Goal: Task Accomplishment & Management: Manage account settings

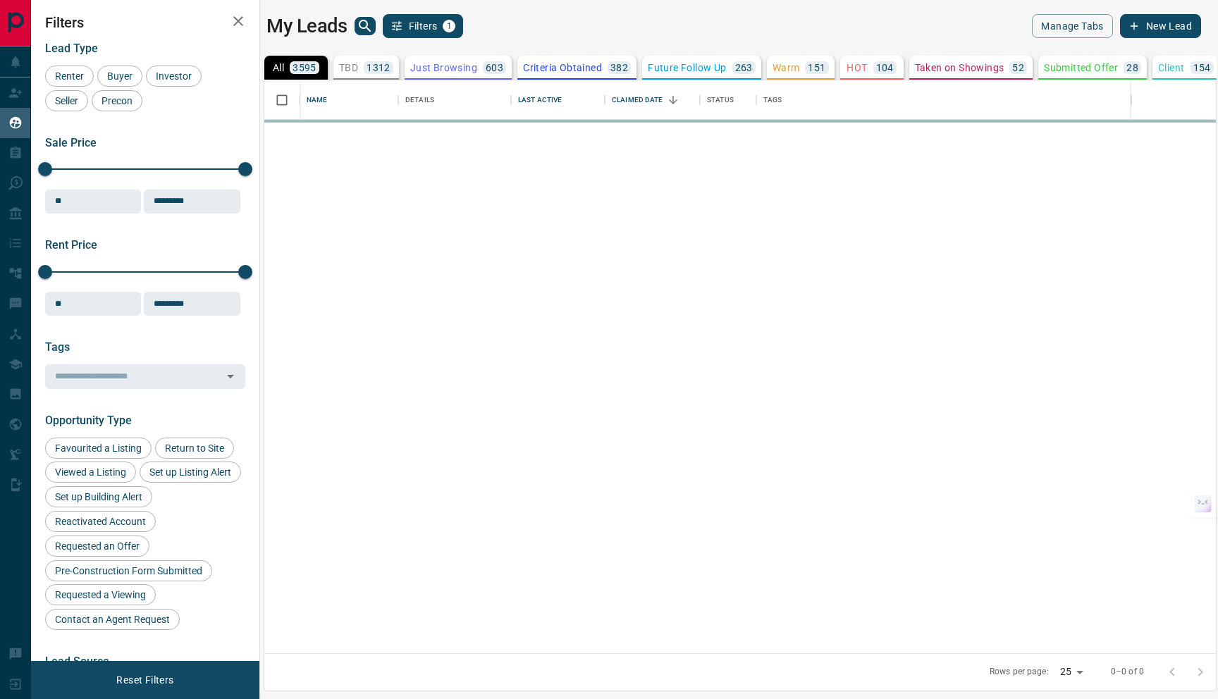
scroll to position [563, 941]
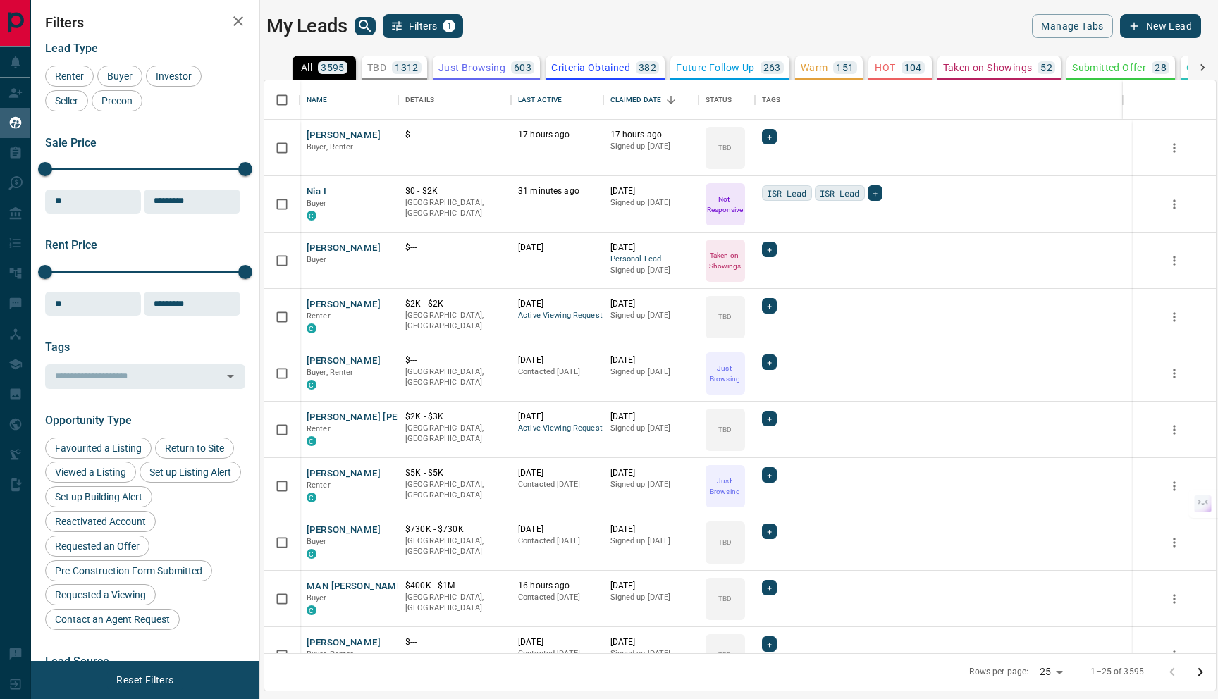
click at [362, 18] on icon "search button" at bounding box center [365, 26] width 17 height 17
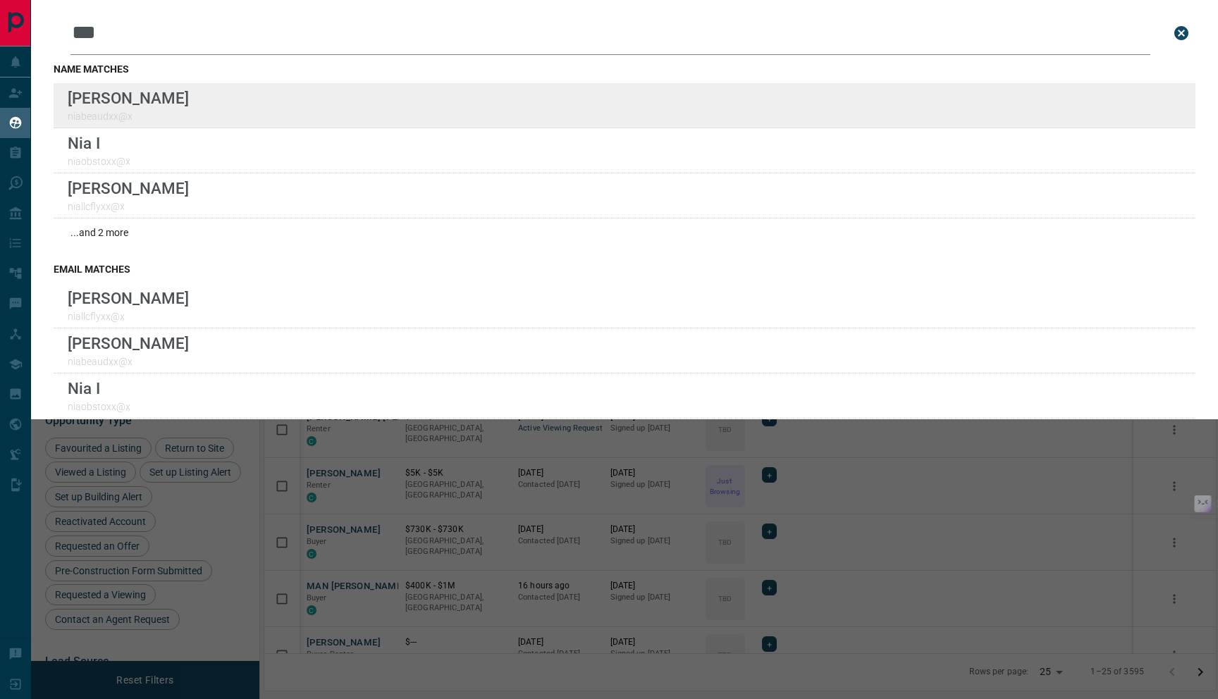
type input "***"
click at [0, 0] on div "Lead Transfers Claim Leads My Leads Tasks Opportunities Deals Campaigns Automat…" at bounding box center [609, 341] width 1218 height 682
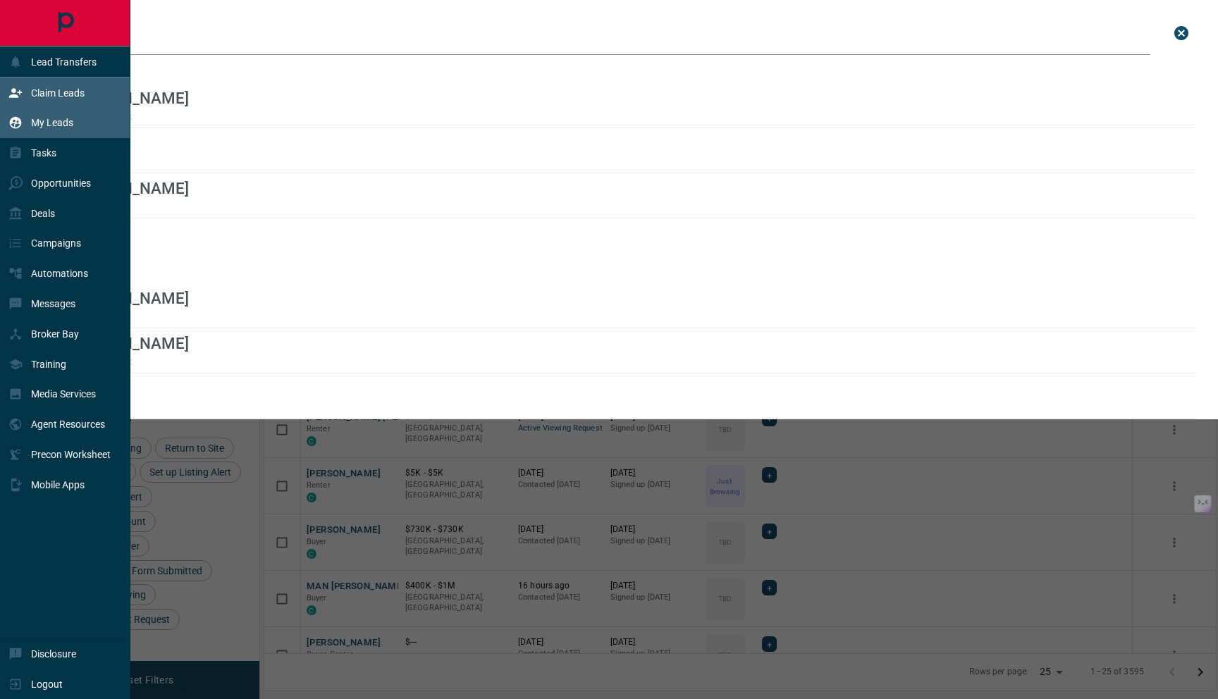
click at [72, 91] on p "Claim Leads" at bounding box center [58, 92] width 54 height 11
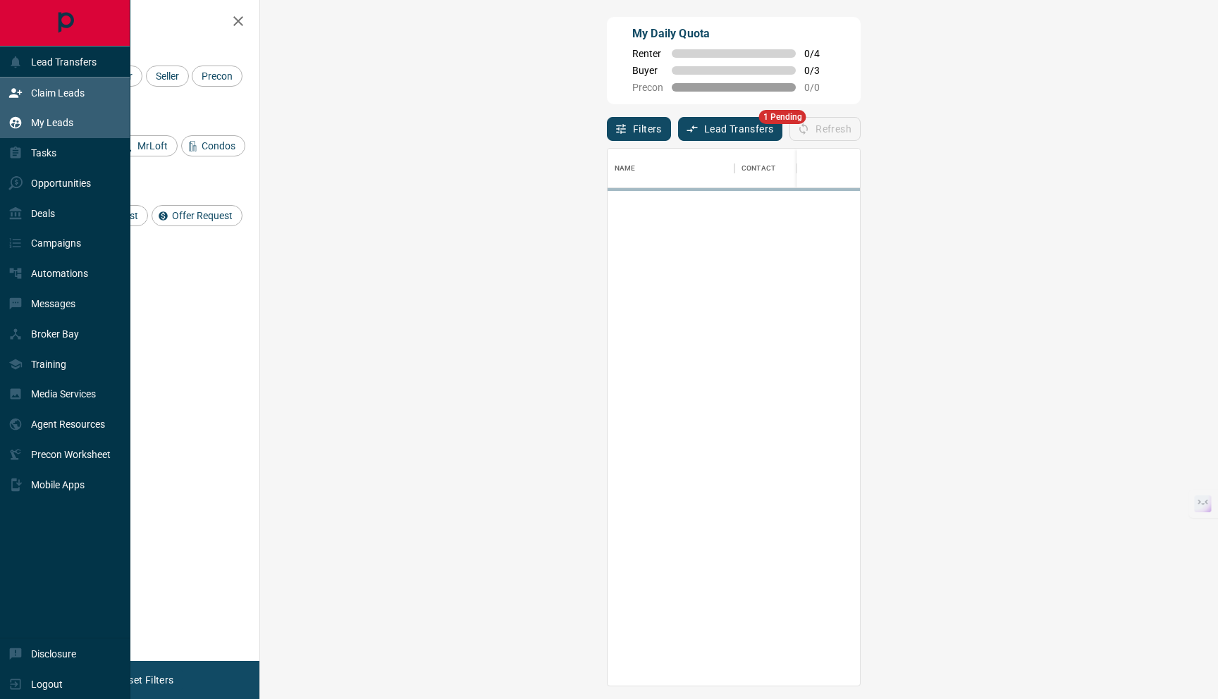
scroll to position [526, 917]
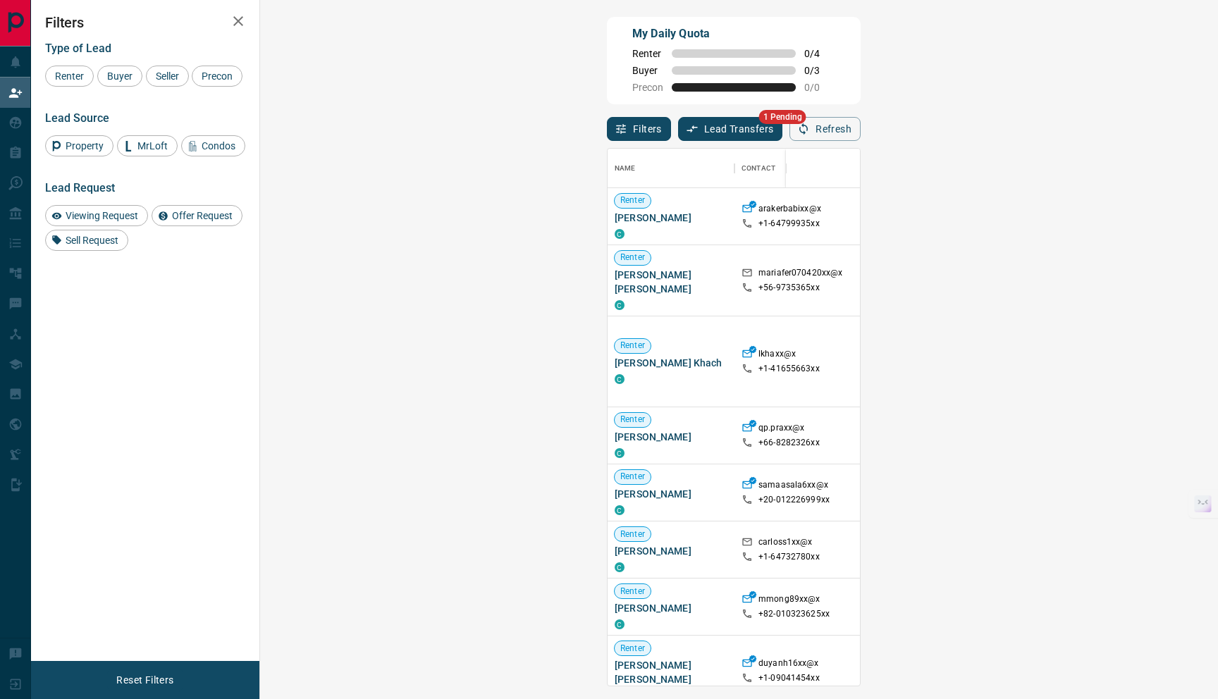
click at [678, 128] on button "Lead Transfers" at bounding box center [730, 129] width 105 height 24
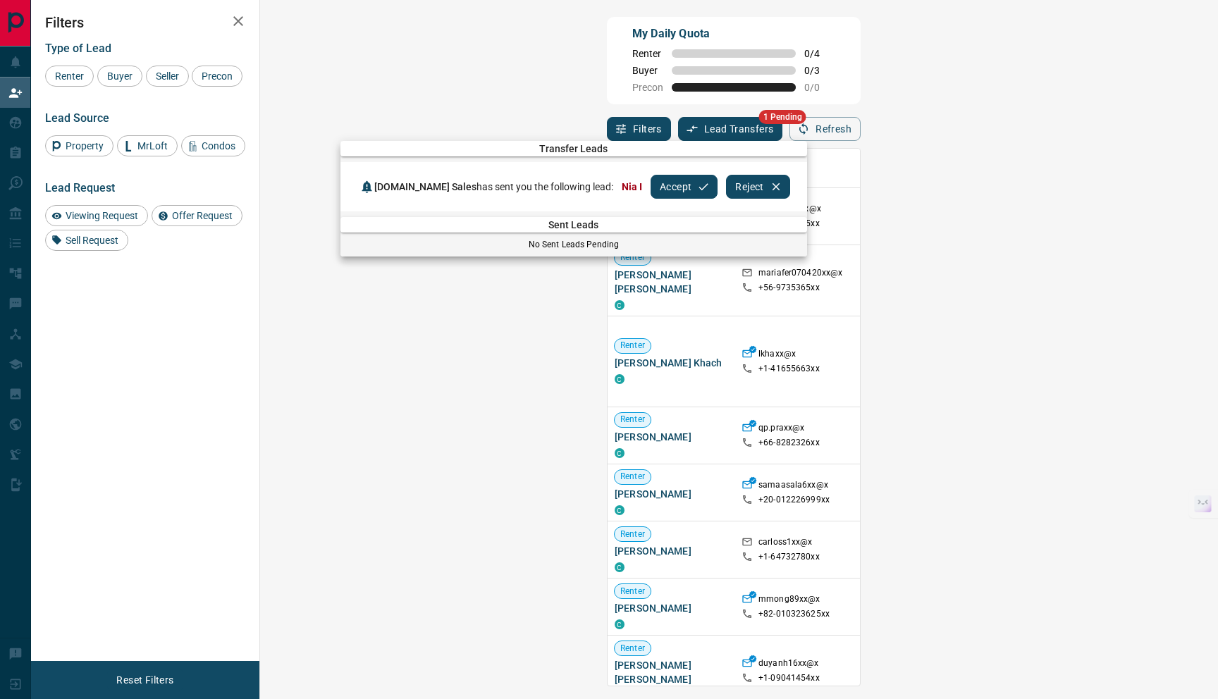
click at [653, 185] on button "Accept" at bounding box center [684, 187] width 67 height 24
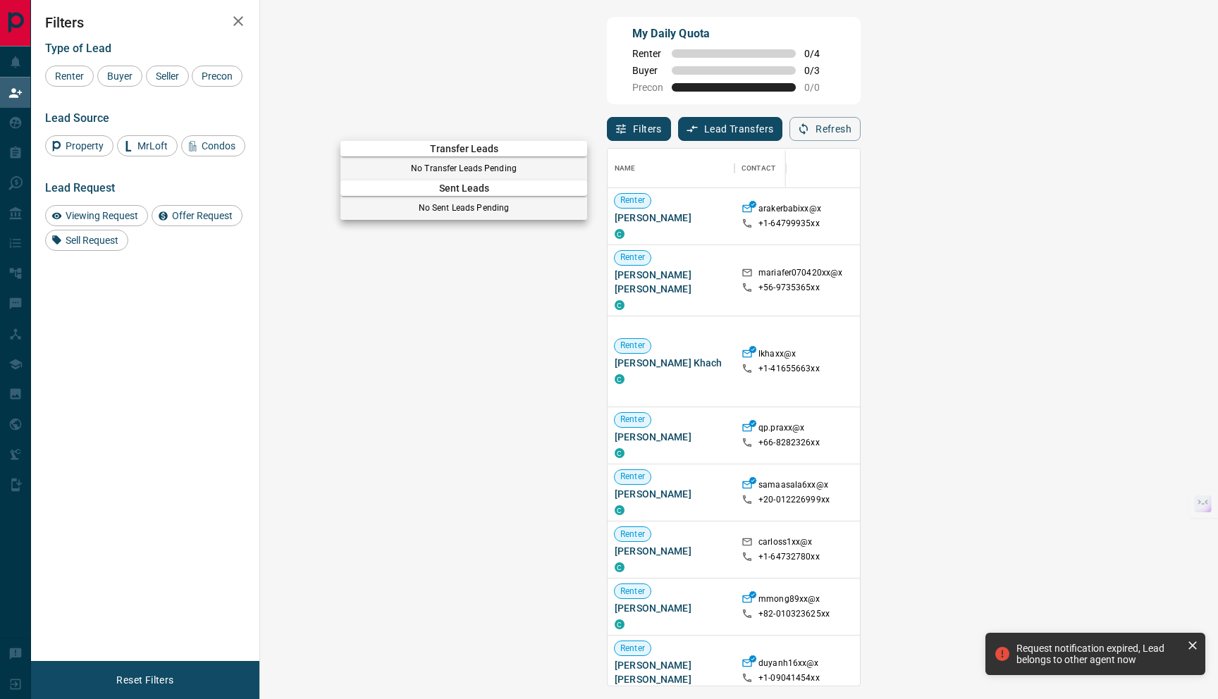
click at [585, 117] on div at bounding box center [609, 349] width 1218 height 699
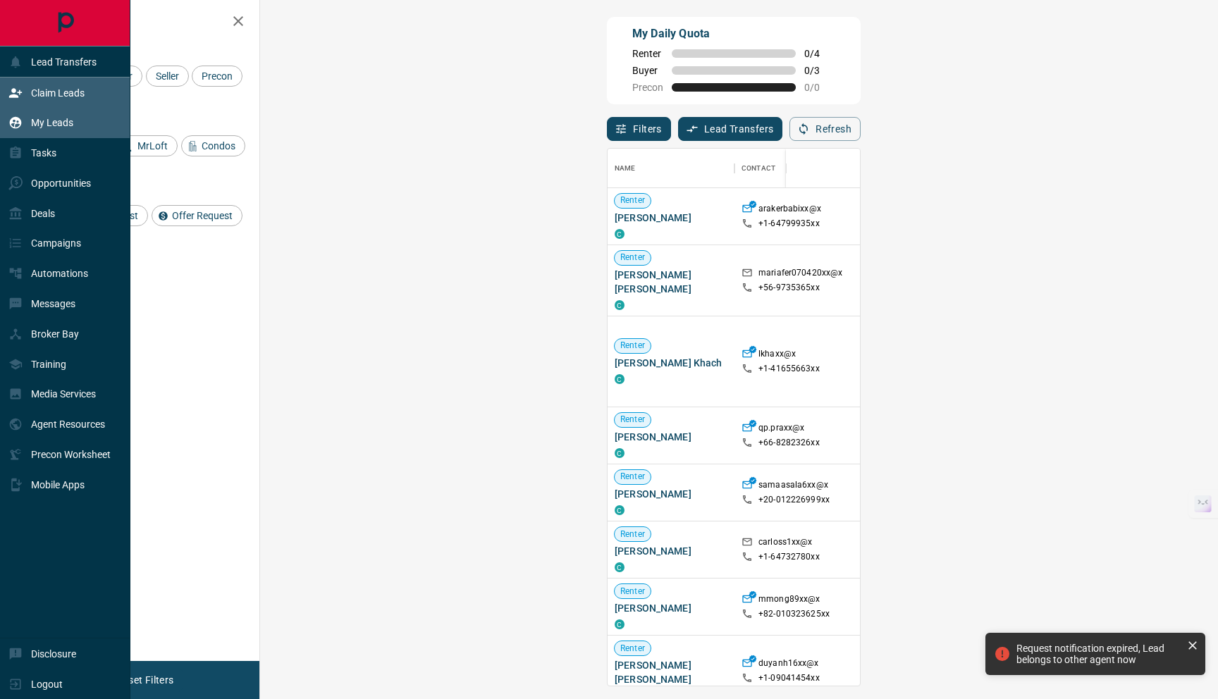
click at [54, 125] on p "My Leads" at bounding box center [52, 122] width 42 height 11
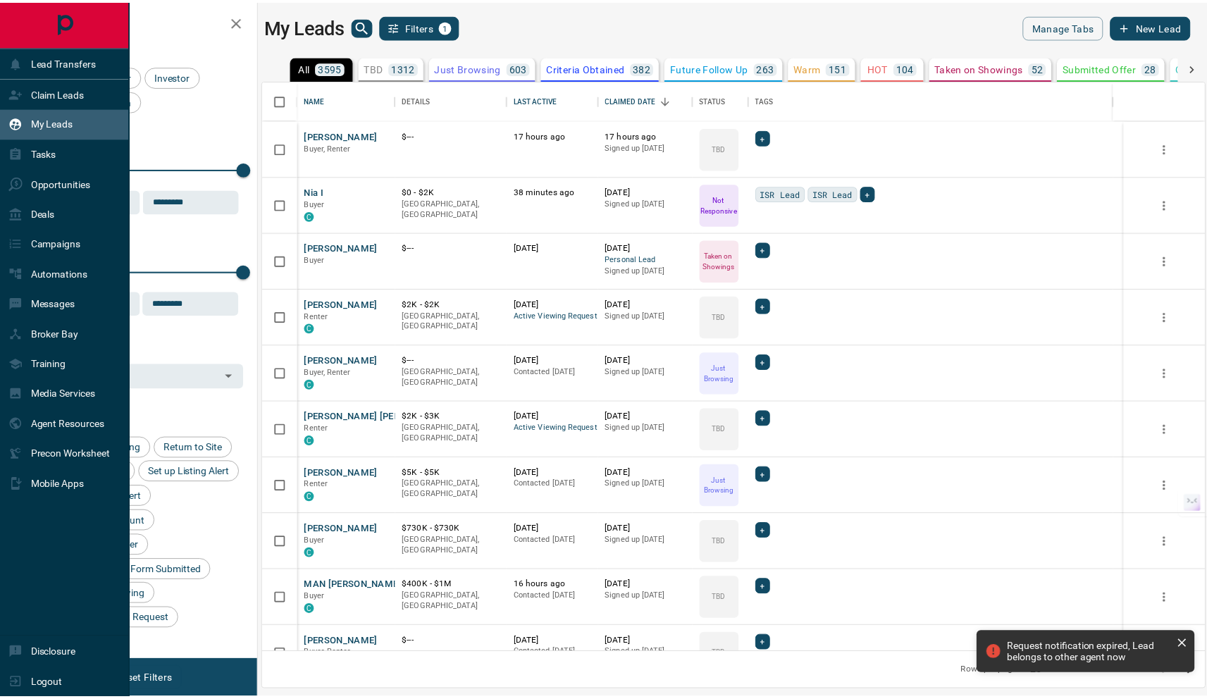
scroll to position [563, 941]
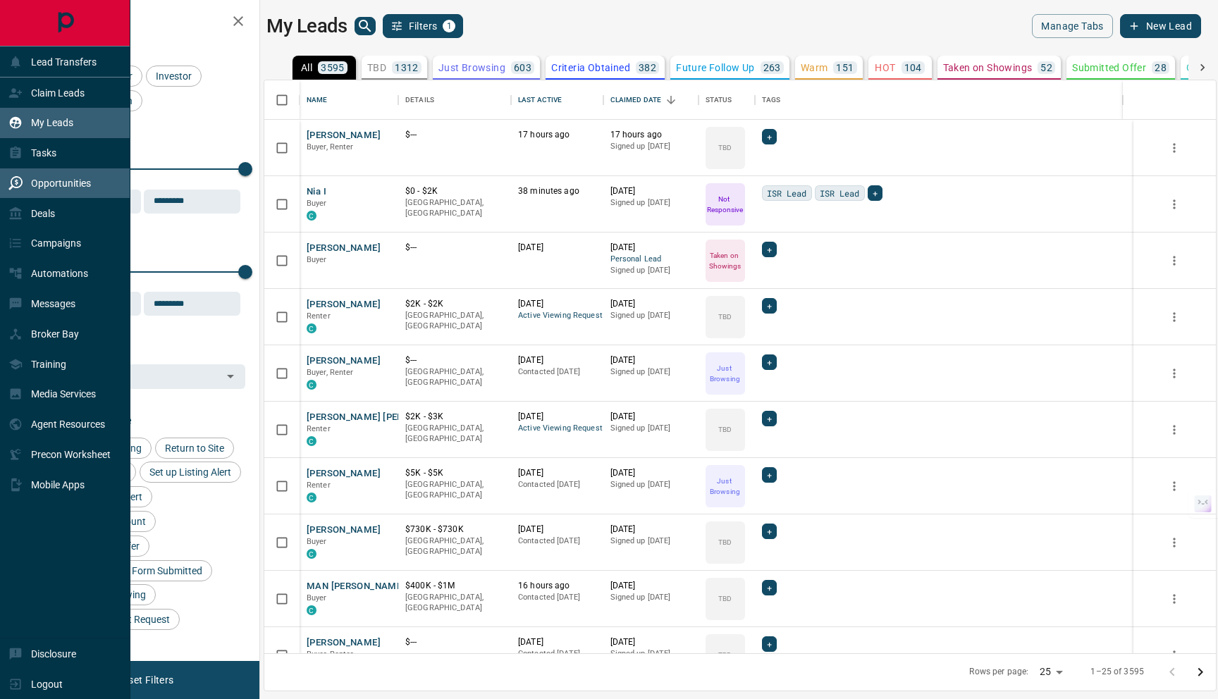
click at [70, 182] on p "Opportunities" at bounding box center [61, 183] width 60 height 11
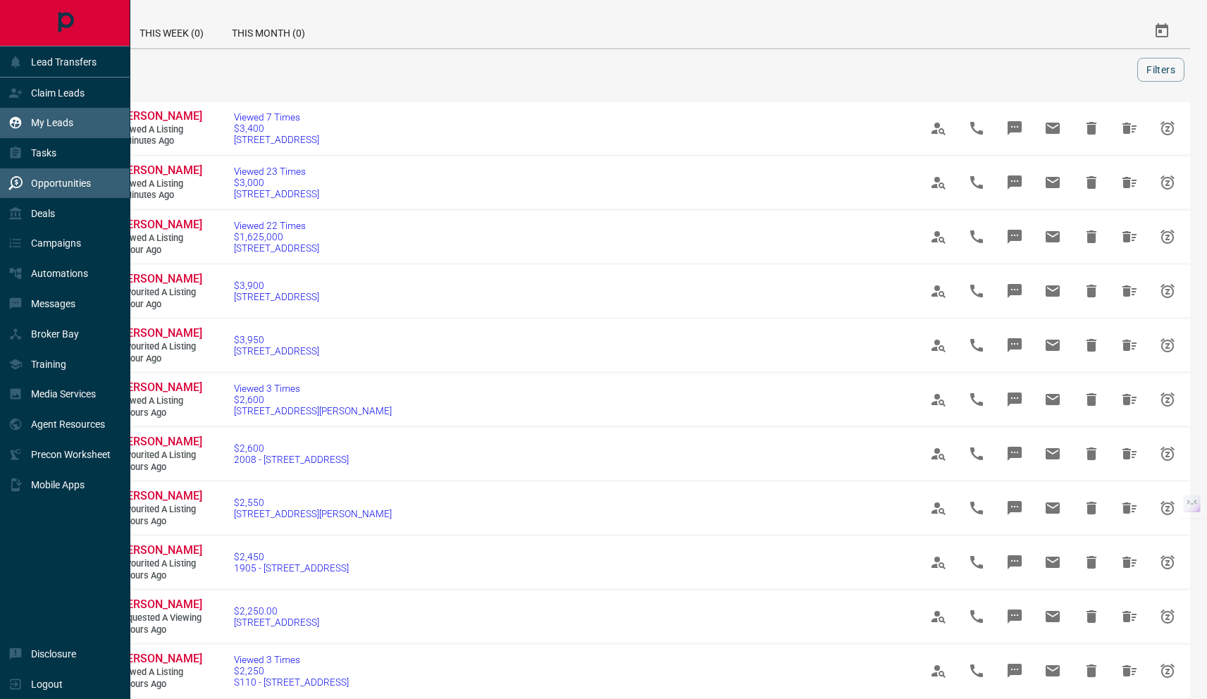
click at [34, 116] on div "My Leads" at bounding box center [40, 122] width 65 height 23
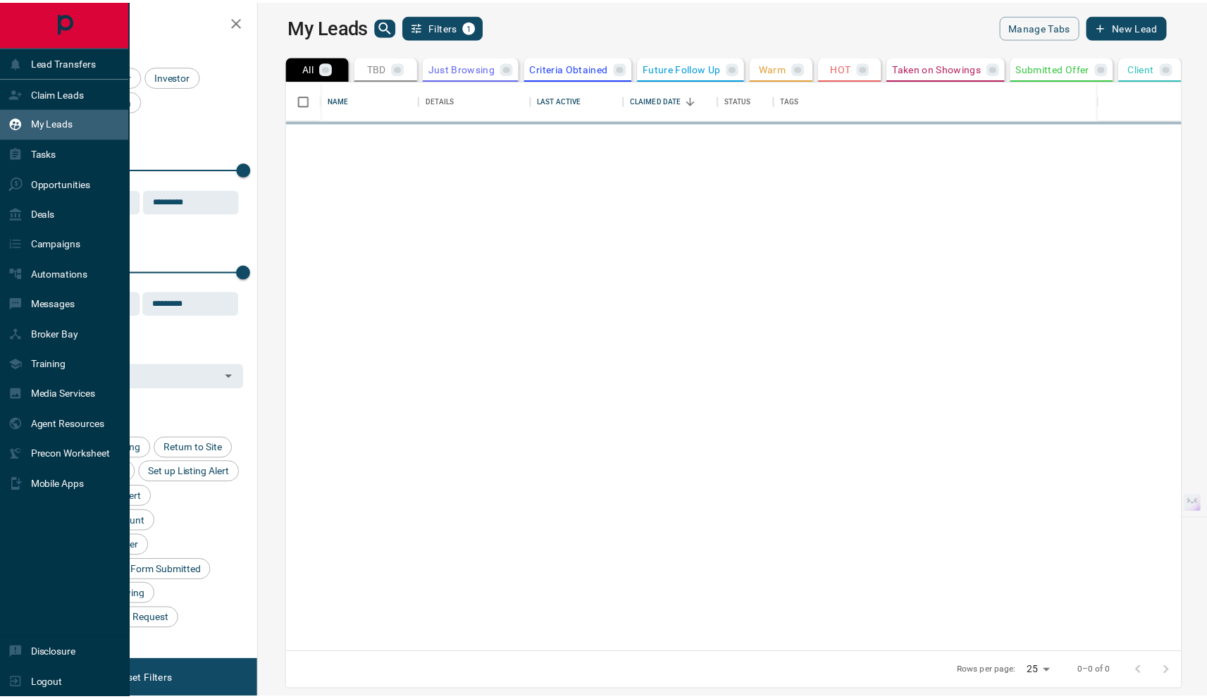
scroll to position [563, 941]
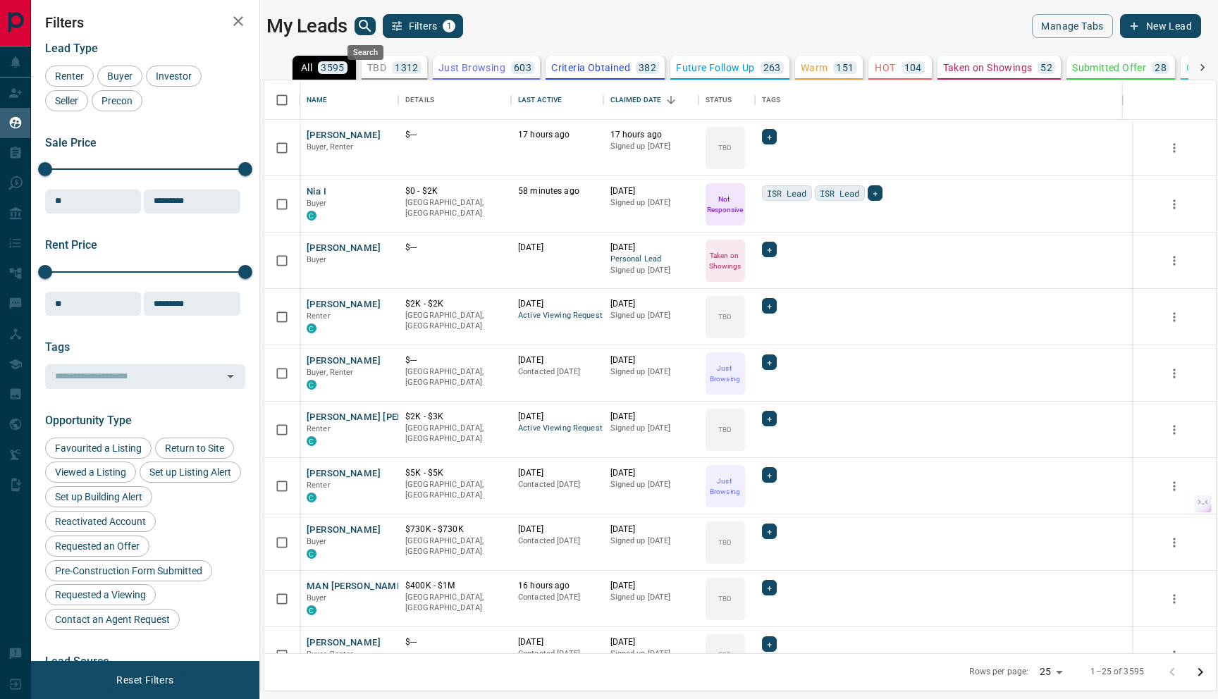
click at [368, 23] on icon "search button" at bounding box center [365, 26] width 17 height 17
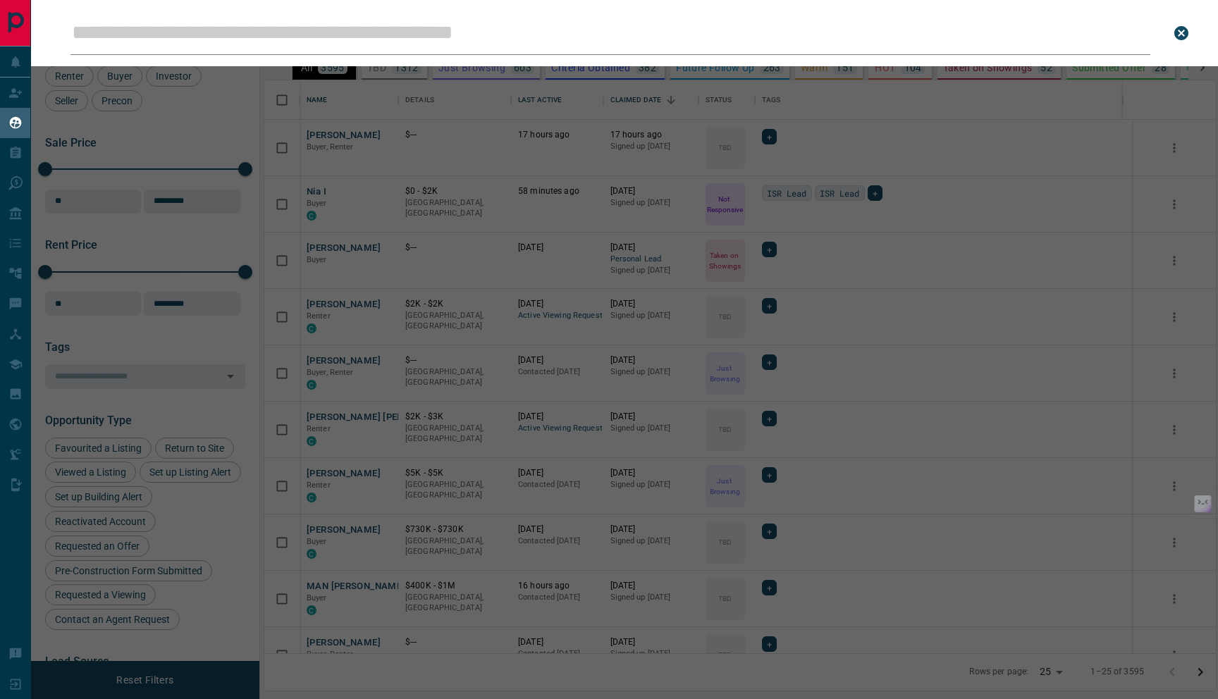
type input "**********"
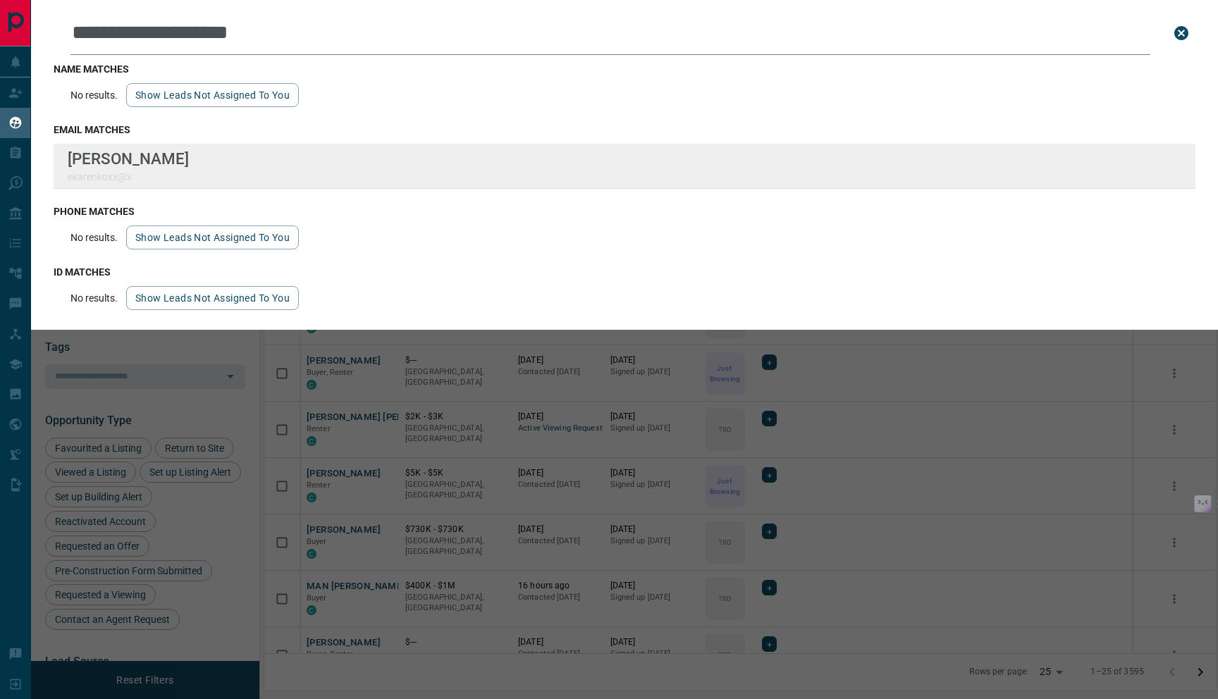
click at [0, 0] on div "**********" at bounding box center [609, 341] width 1218 height 682
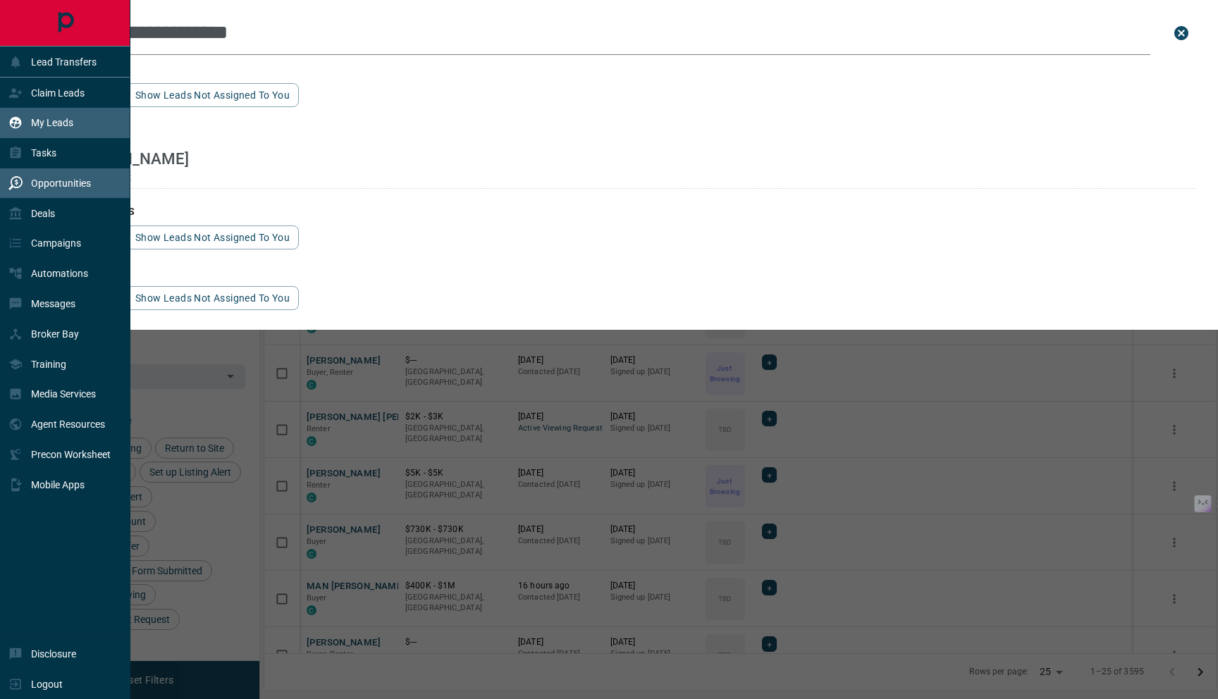
click at [44, 178] on p "Opportunities" at bounding box center [61, 183] width 60 height 11
